Goal: Navigation & Orientation: Find specific page/section

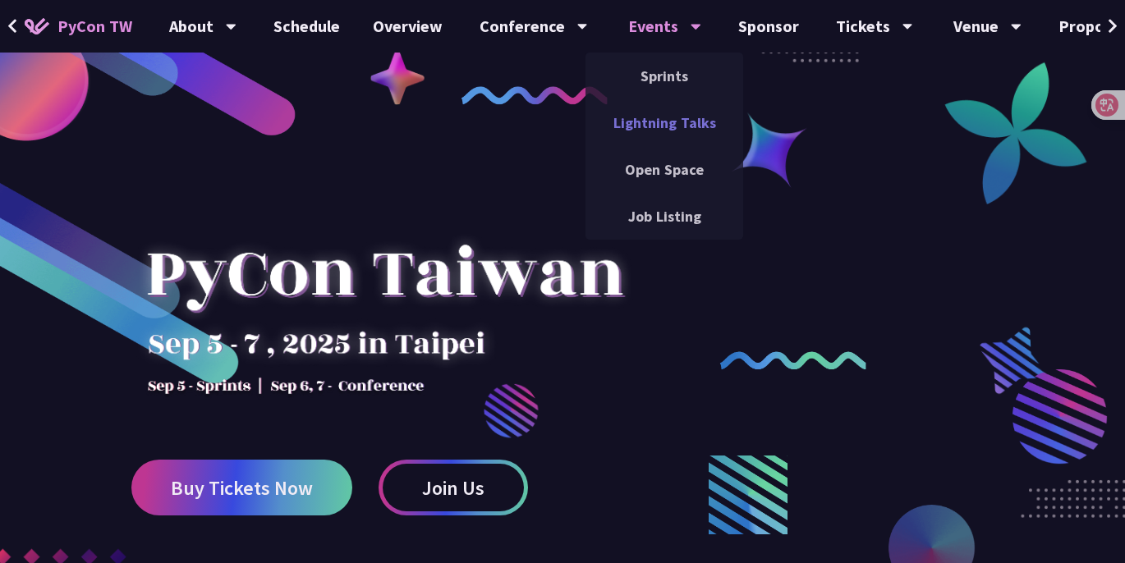
click at [653, 115] on link "Lightning Talks" at bounding box center [665, 122] width 158 height 39
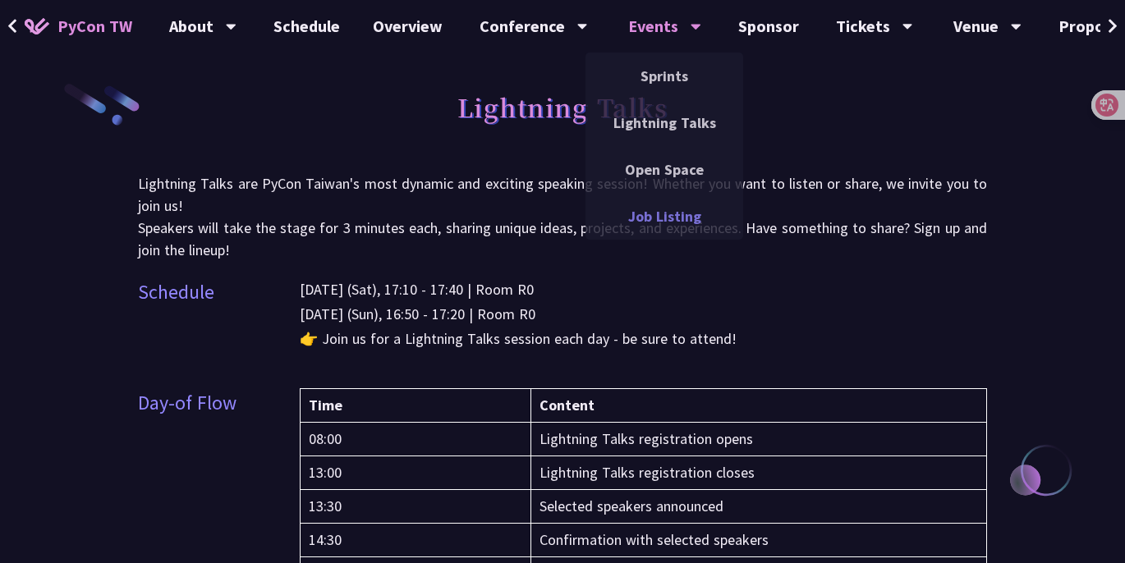
click at [646, 200] on link "Job Listing" at bounding box center [665, 216] width 158 height 39
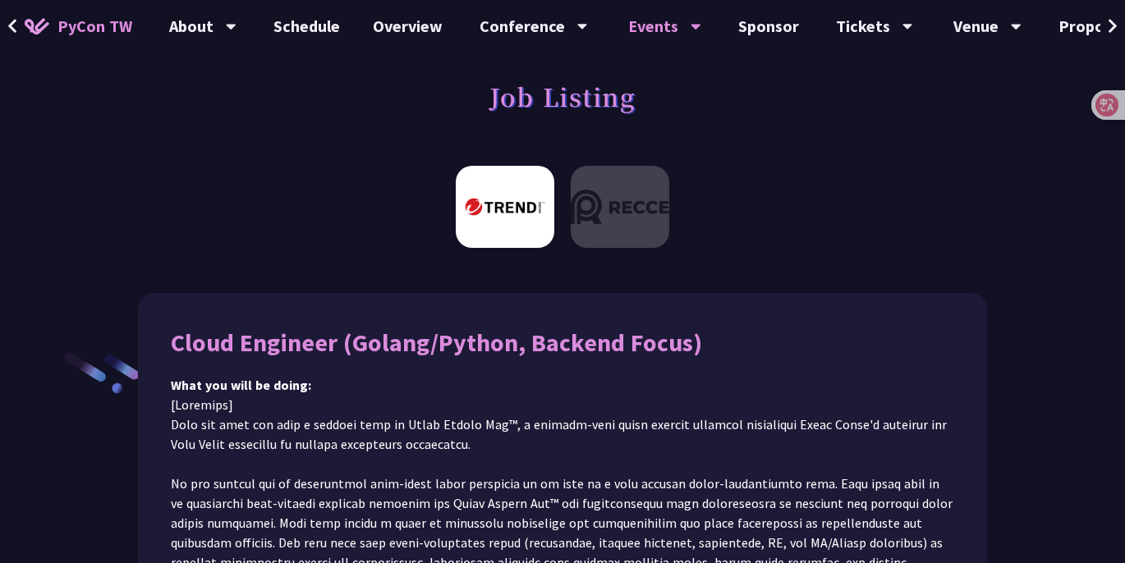
click at [646, 200] on img at bounding box center [620, 207] width 99 height 82
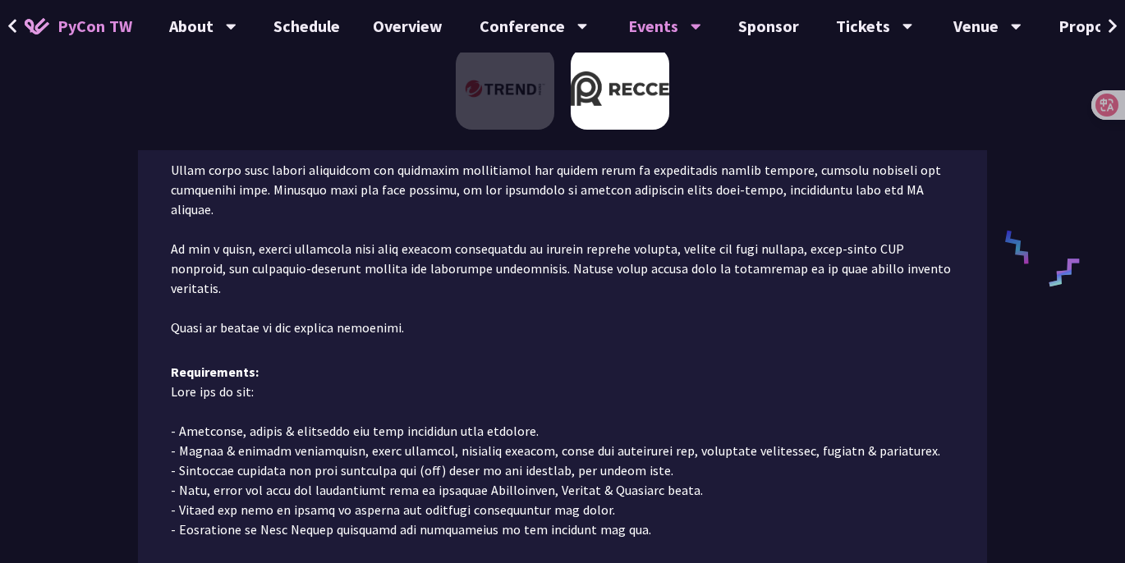
scroll to position [993, 0]
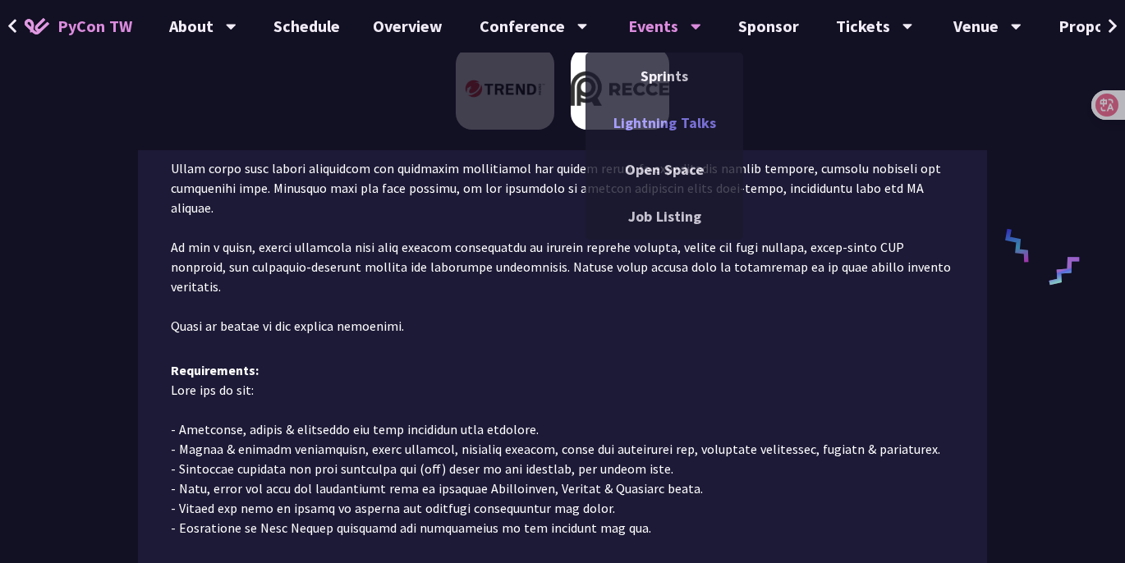
click at [670, 112] on link "Lightning Talks" at bounding box center [665, 122] width 158 height 39
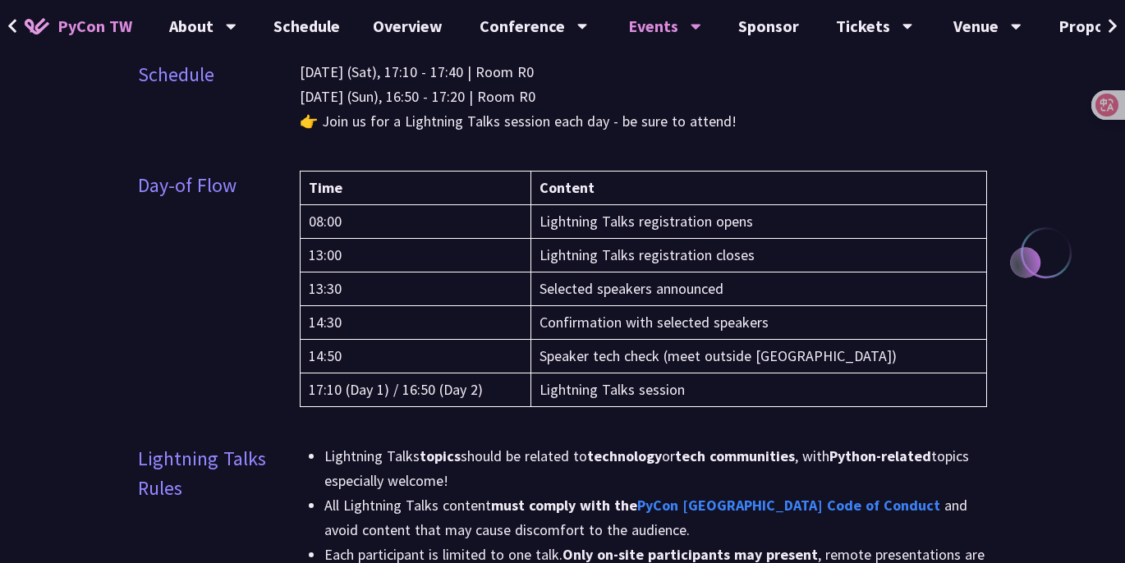
scroll to position [198, 0]
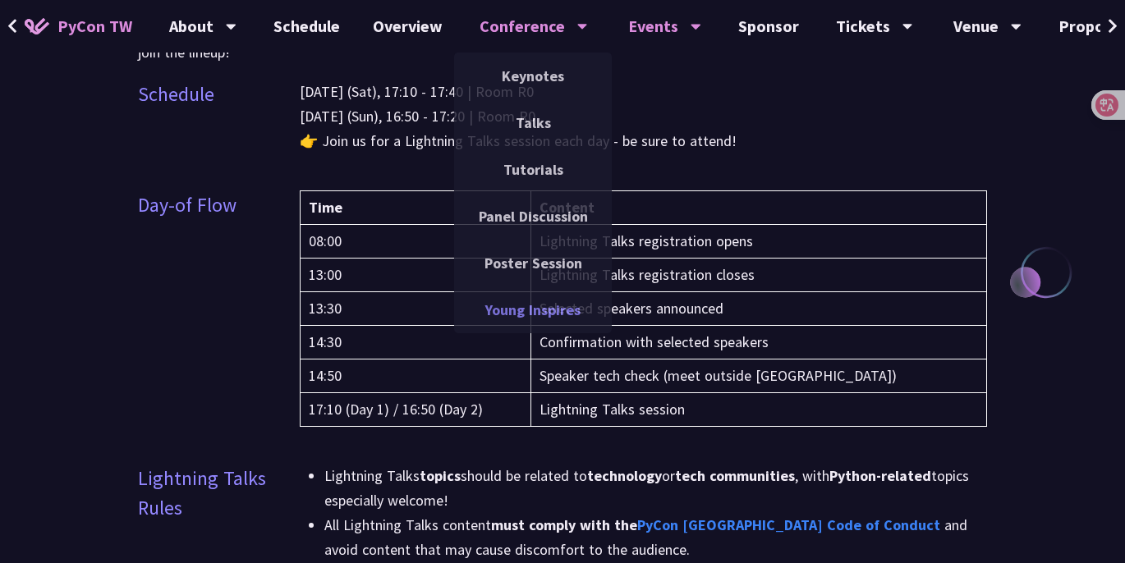
click at [515, 315] on link "Young Inspires" at bounding box center [533, 310] width 158 height 39
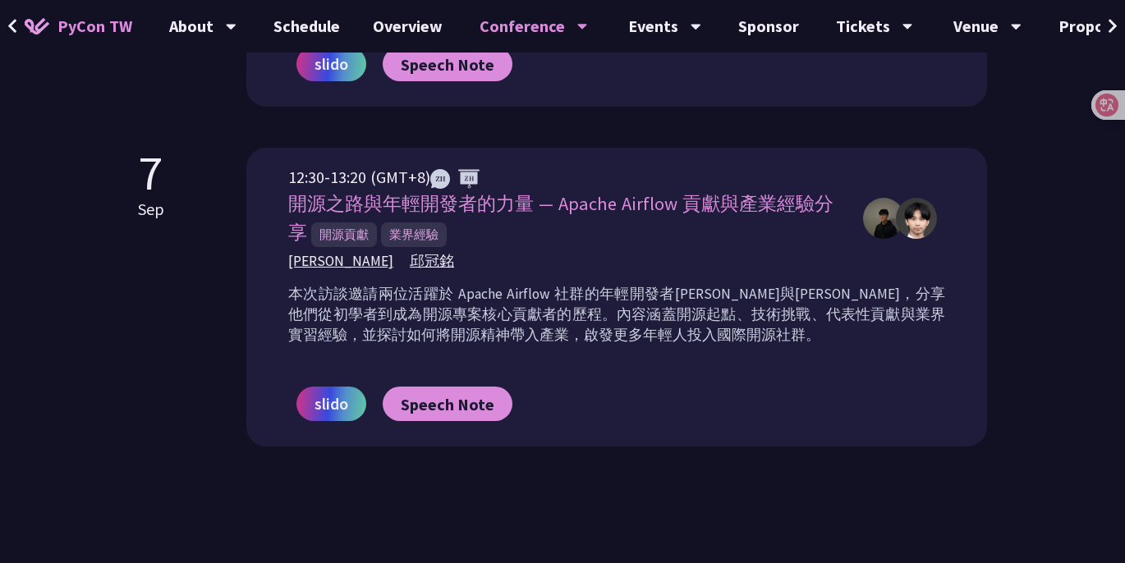
scroll to position [1324, 0]
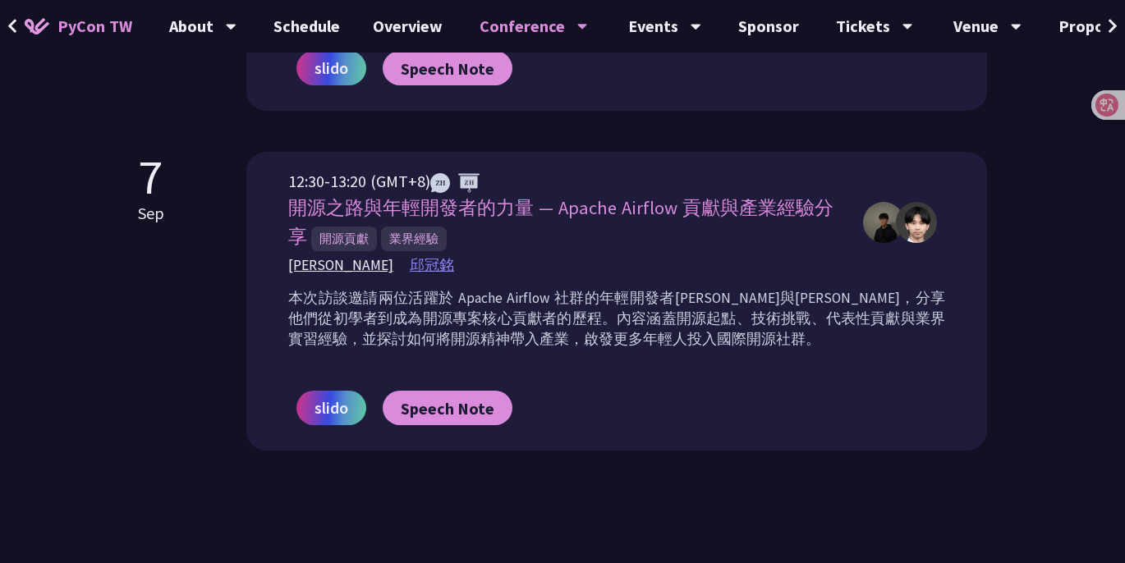
drag, startPoint x: 402, startPoint y: 260, endPoint x: 391, endPoint y: 269, distance: 14.6
click at [410, 269] on span "邱冠銘" at bounding box center [432, 265] width 44 height 21
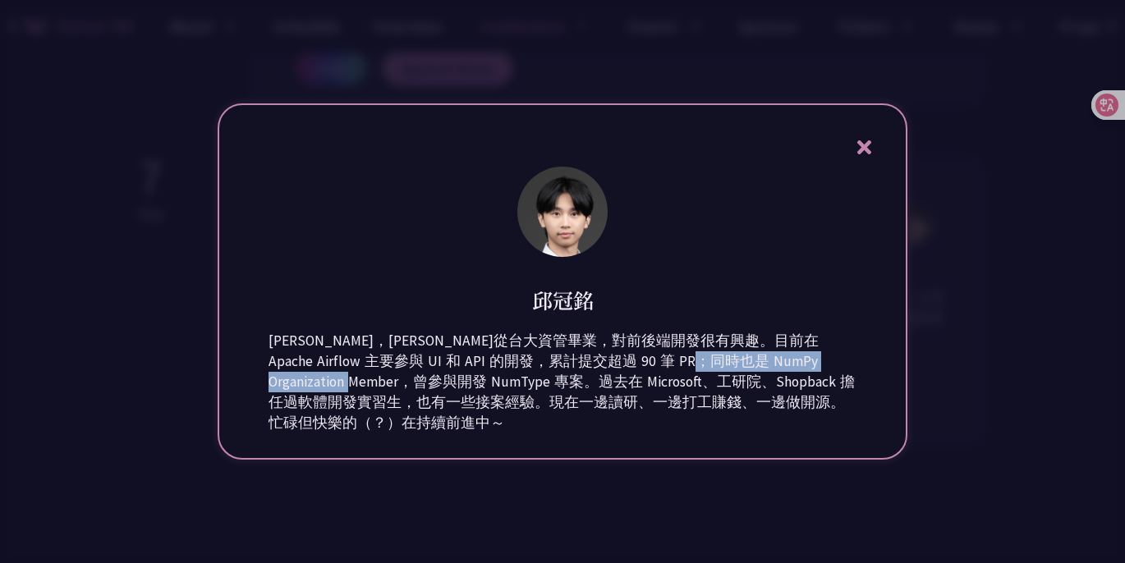
drag, startPoint x: 565, startPoint y: 383, endPoint x: 742, endPoint y: 378, distance: 176.7
click at [742, 378] on div "[PERSON_NAME]，[PERSON_NAME]從台大資管畢業，對前後端開發很有興趣。目前在 Apache Airflow 主要參與 UI 和 API …" at bounding box center [563, 382] width 588 height 103
drag, startPoint x: 742, startPoint y: 378, endPoint x: 704, endPoint y: 385, distance: 38.5
